Goal: Find specific page/section: Find specific page/section

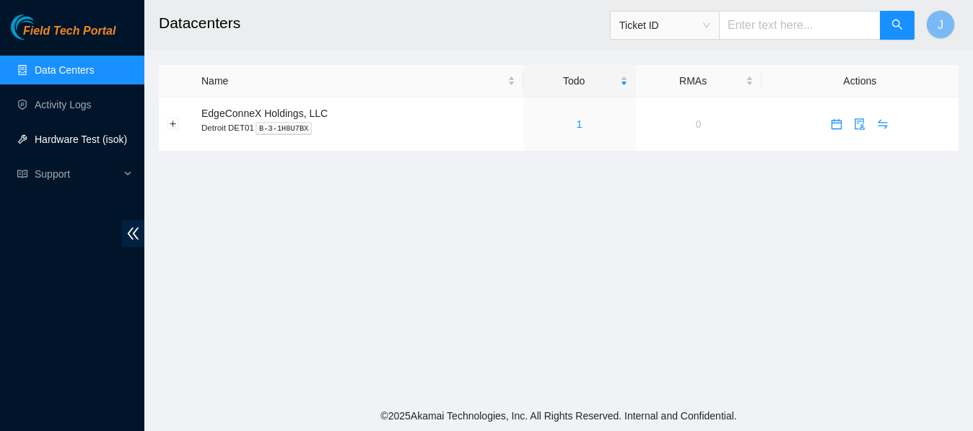
click at [64, 135] on link "Hardware Test (isok)" at bounding box center [81, 140] width 92 height 12
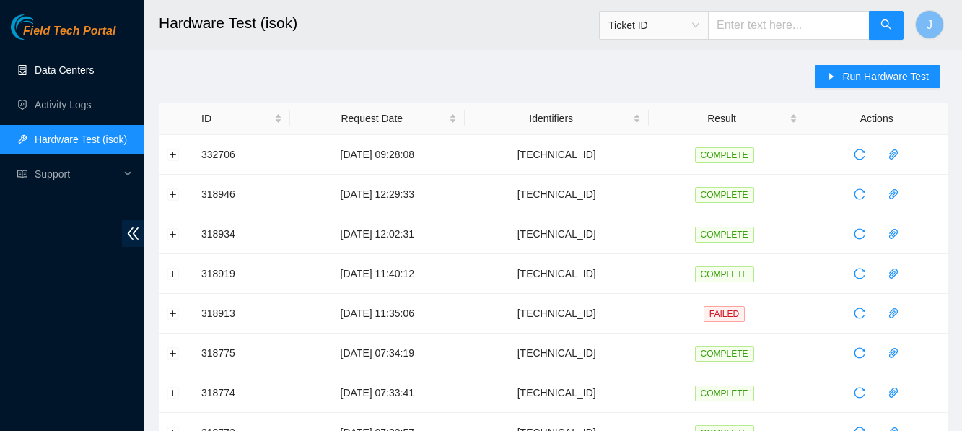
click at [53, 67] on link "Data Centers" at bounding box center [64, 70] width 59 height 12
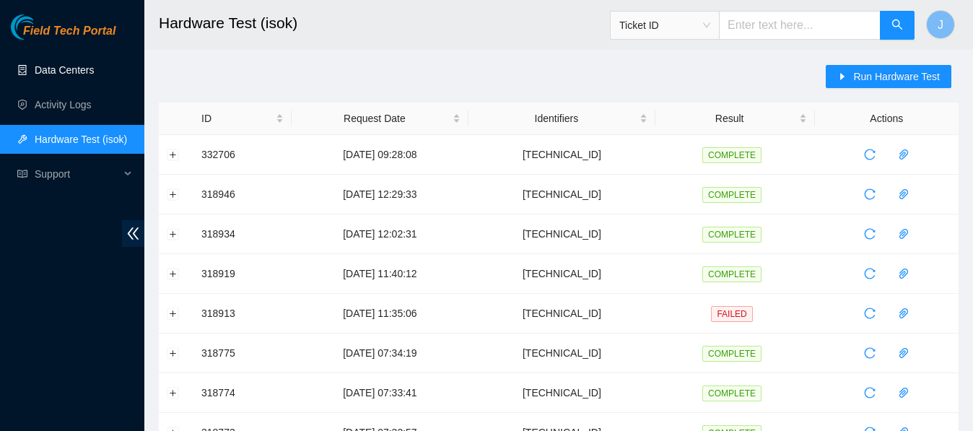
click at [53, 67] on link "Data Centers" at bounding box center [64, 70] width 59 height 12
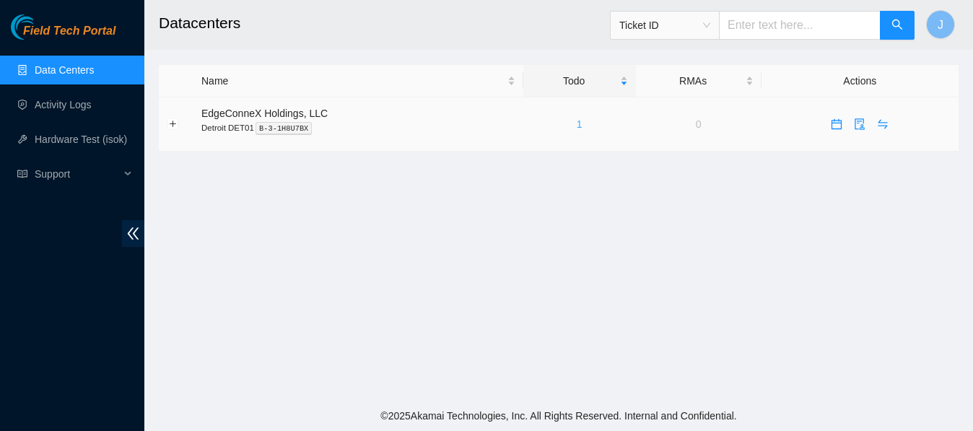
click at [577, 120] on link "1" at bounding box center [580, 124] width 6 height 12
